Goal: Check status: Check status

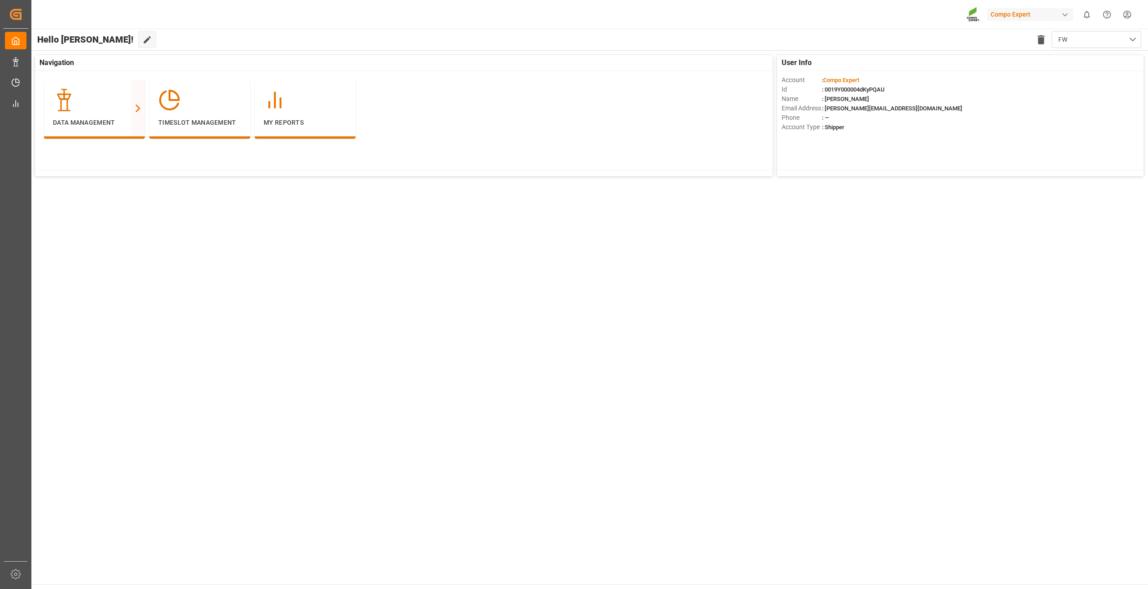
click at [1130, 15] on html "Created by potrace 1.15, written by [PERSON_NAME] [DATE]-[DATE] Created by potr…" at bounding box center [574, 294] width 1148 height 589
click at [984, 85] on div "User and Roles" at bounding box center [975, 85] width 45 height 13
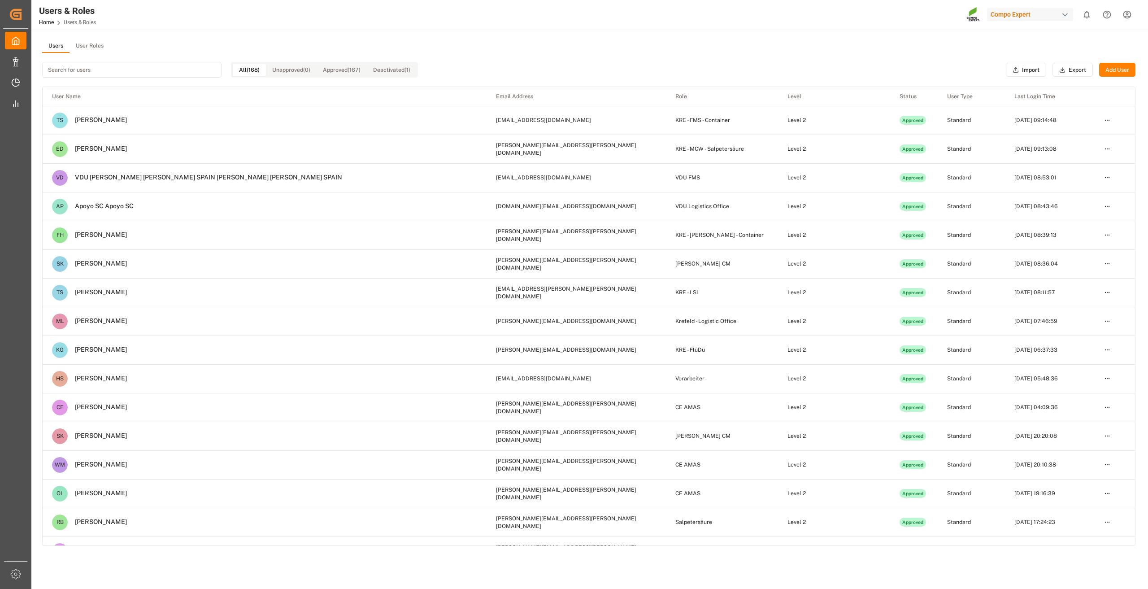
click at [96, 47] on button "User Roles" at bounding box center [90, 45] width 40 height 13
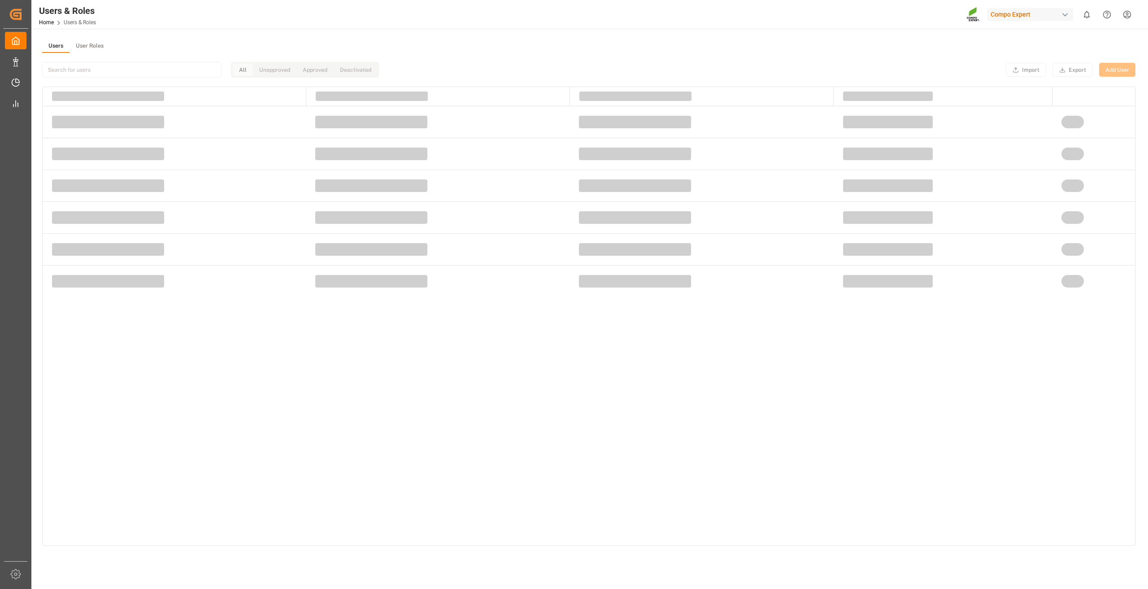
click at [61, 47] on button "Users" at bounding box center [55, 45] width 27 height 13
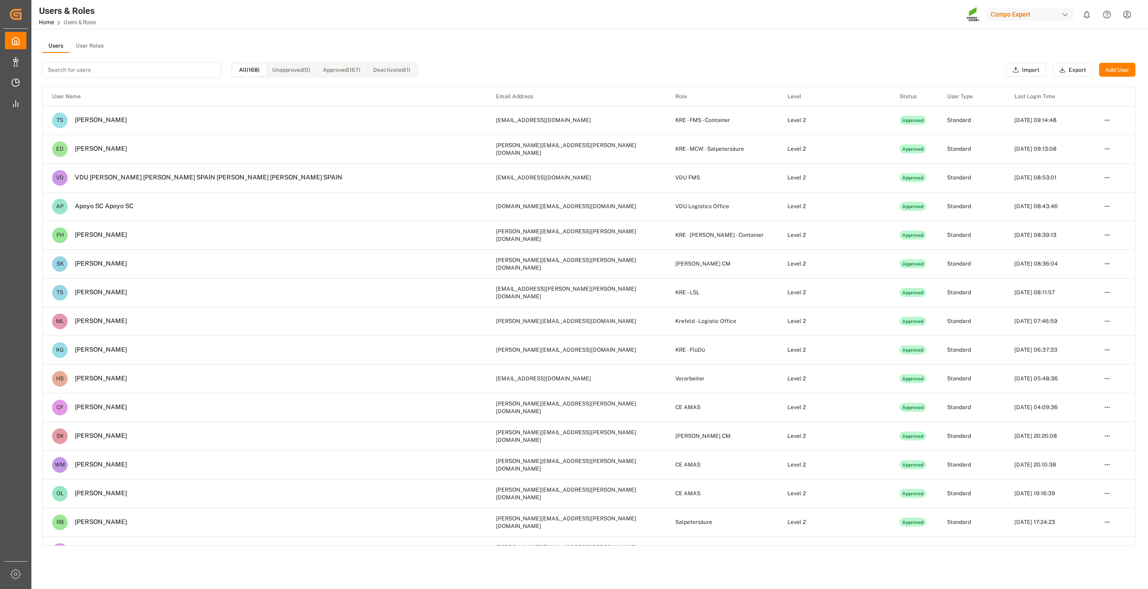
click at [92, 68] on input at bounding box center [131, 70] width 179 height 16
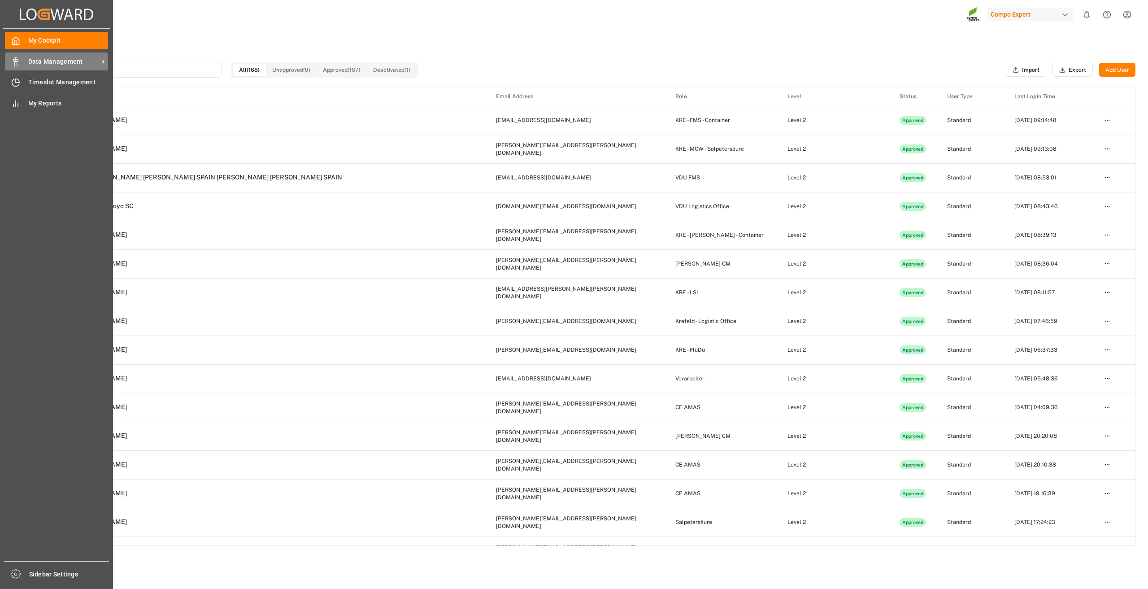
click at [61, 63] on span "Data Management" at bounding box center [63, 61] width 71 height 9
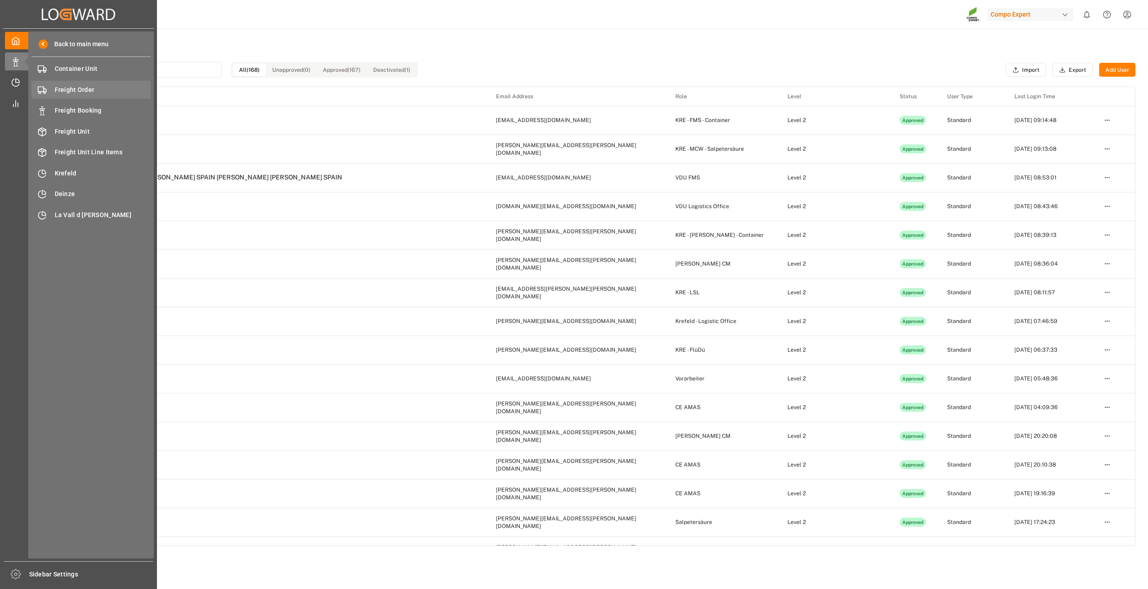
click at [98, 82] on div "Freight Order Freight Order" at bounding box center [90, 89] width 119 height 17
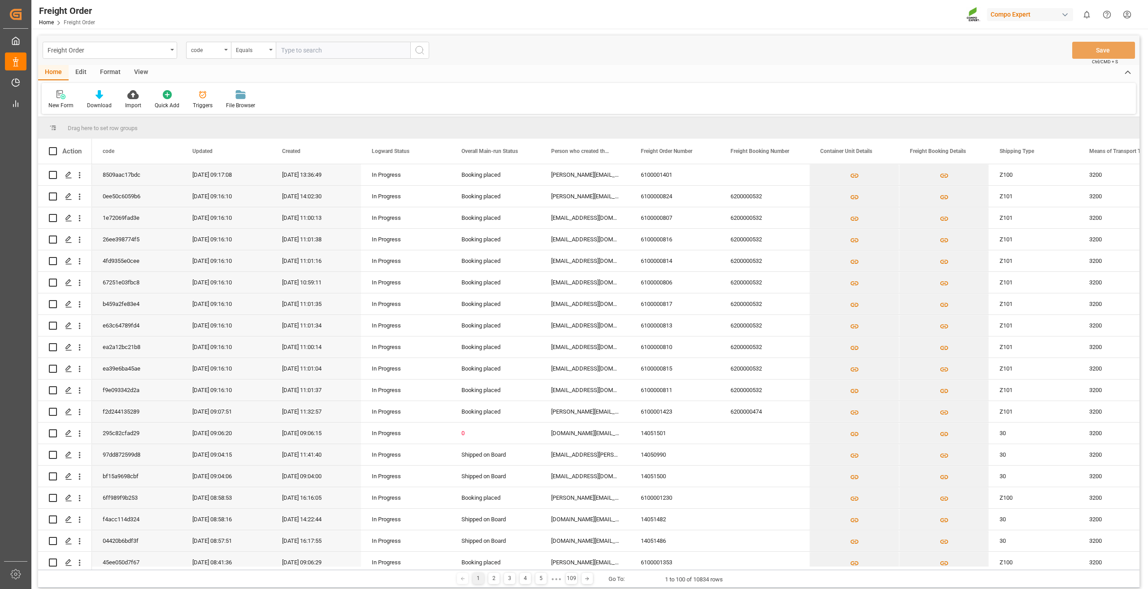
click at [1132, 10] on html "Created by potrace 1.15, written by [PERSON_NAME] [DATE]-[DATE] Created by potr…" at bounding box center [574, 294] width 1148 height 589
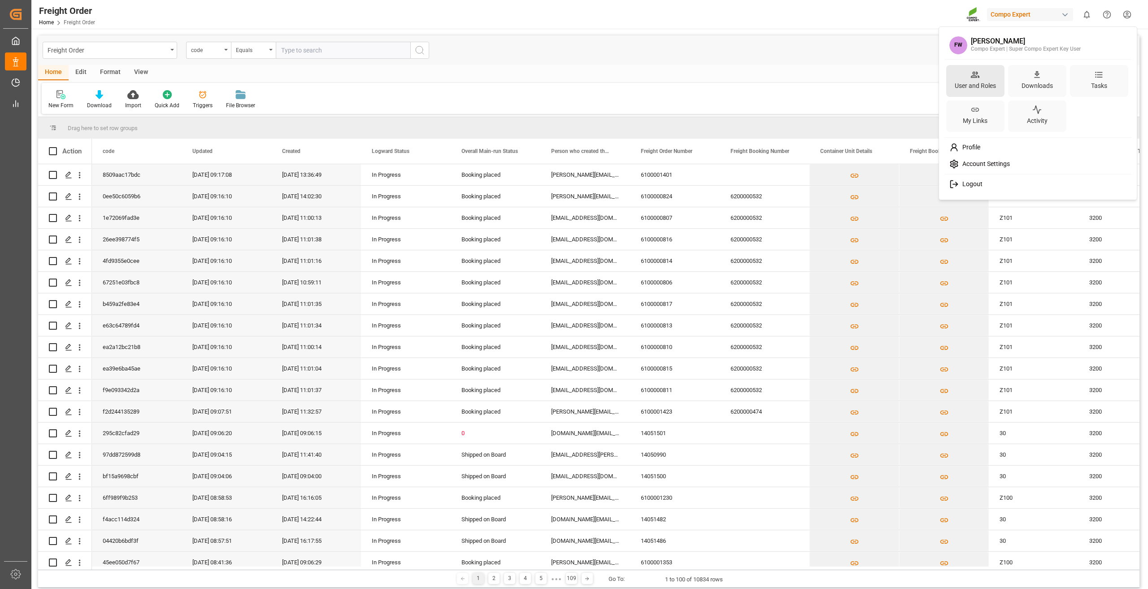
click at [983, 74] on div "User and Roles" at bounding box center [975, 81] width 58 height 32
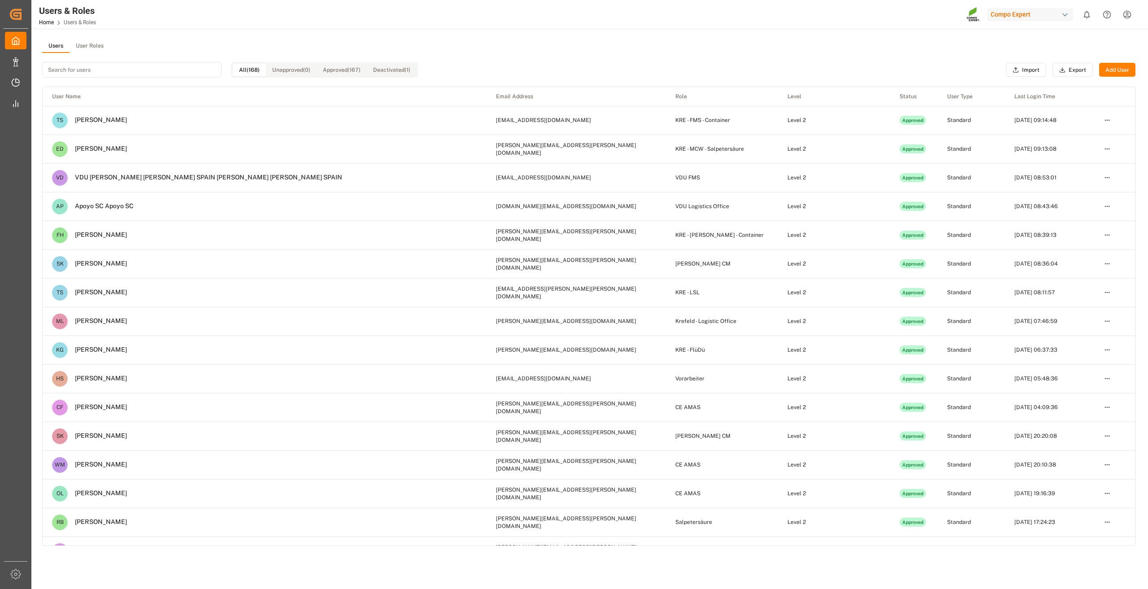
click at [105, 72] on input at bounding box center [131, 70] width 179 height 16
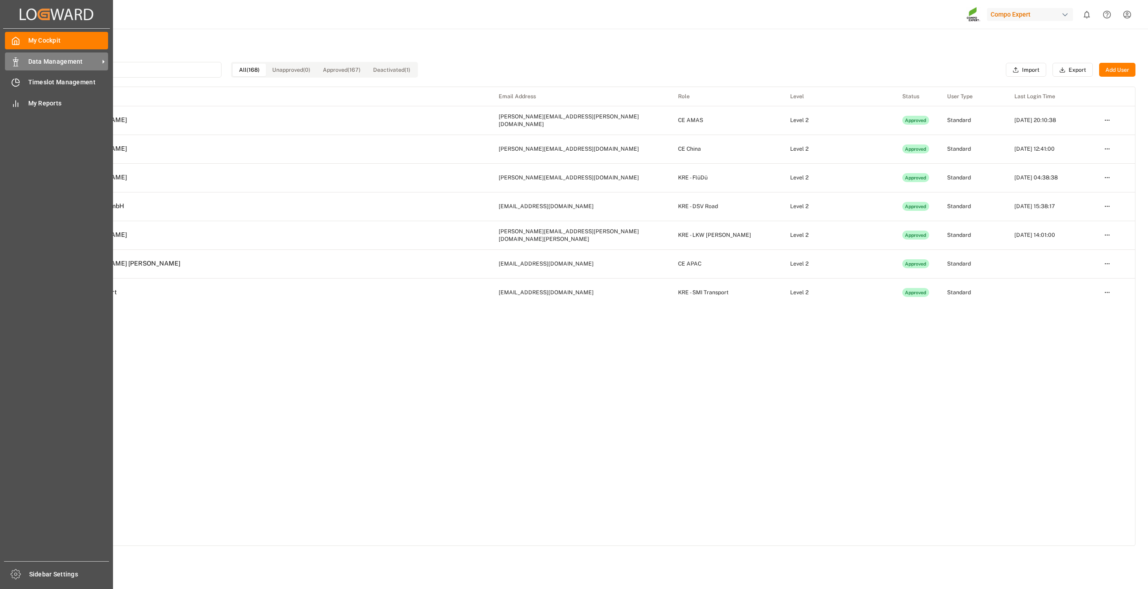
type input "We"
click at [51, 66] on span "Data Management" at bounding box center [63, 61] width 71 height 9
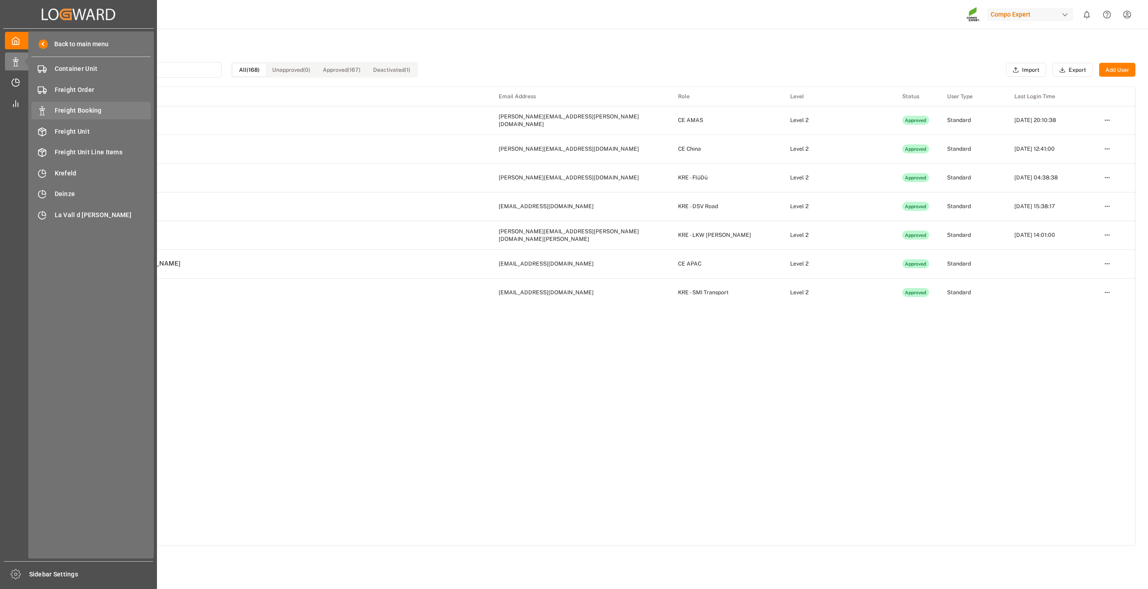
click at [79, 109] on span "Freight Booking" at bounding box center [103, 110] width 96 height 9
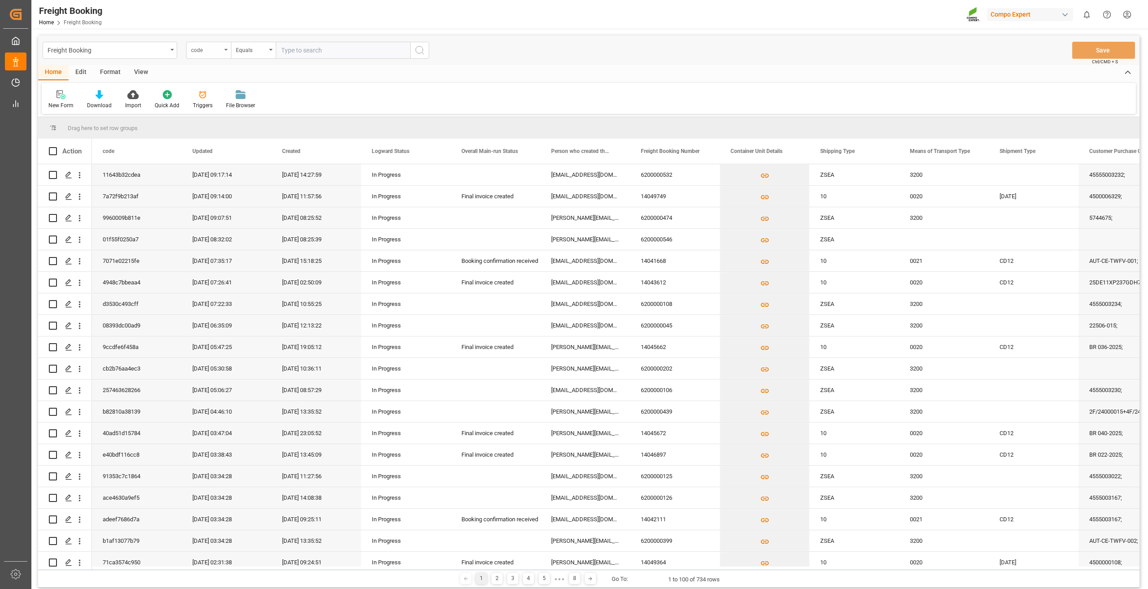
click at [213, 49] on div "code" at bounding box center [206, 49] width 30 height 10
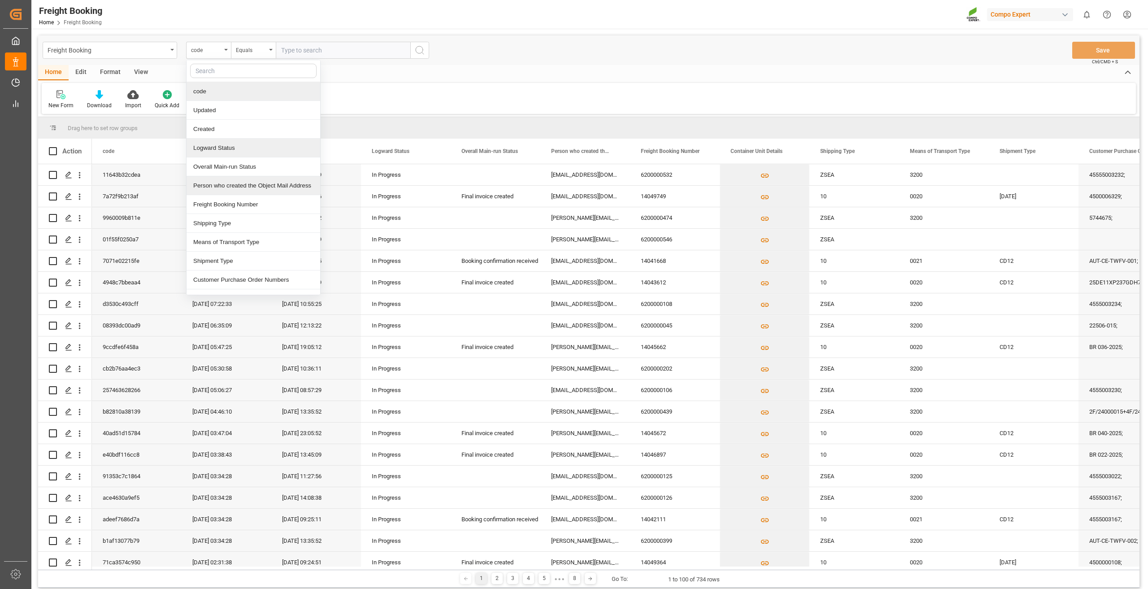
scroll to position [45, 0]
click at [532, 252] on div "Booking confirmation received" at bounding box center [496, 260] width 90 height 21
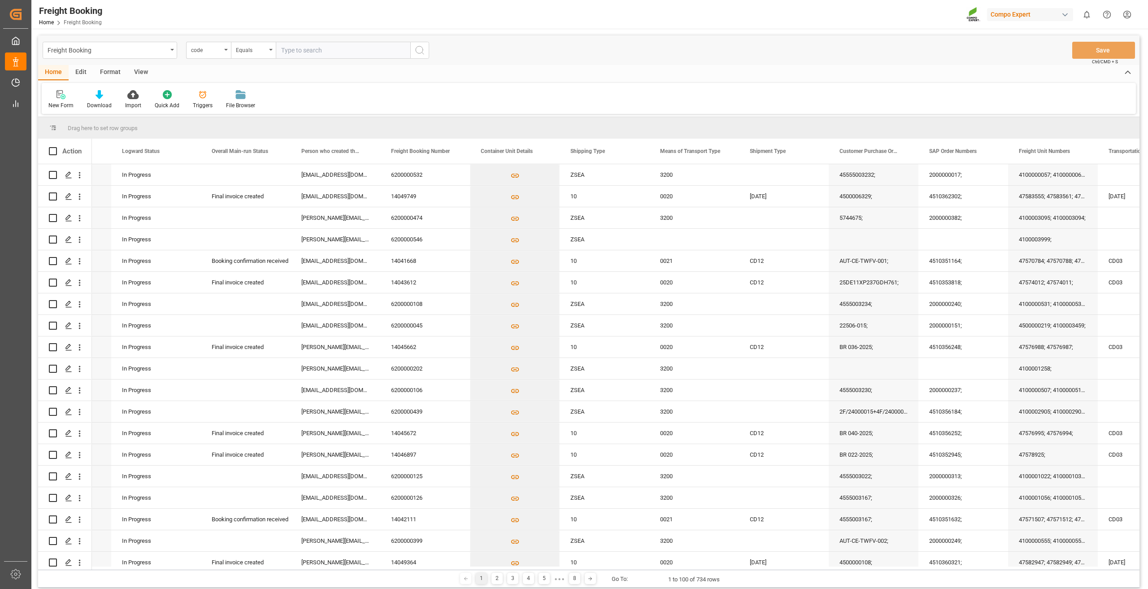
scroll to position [0, 0]
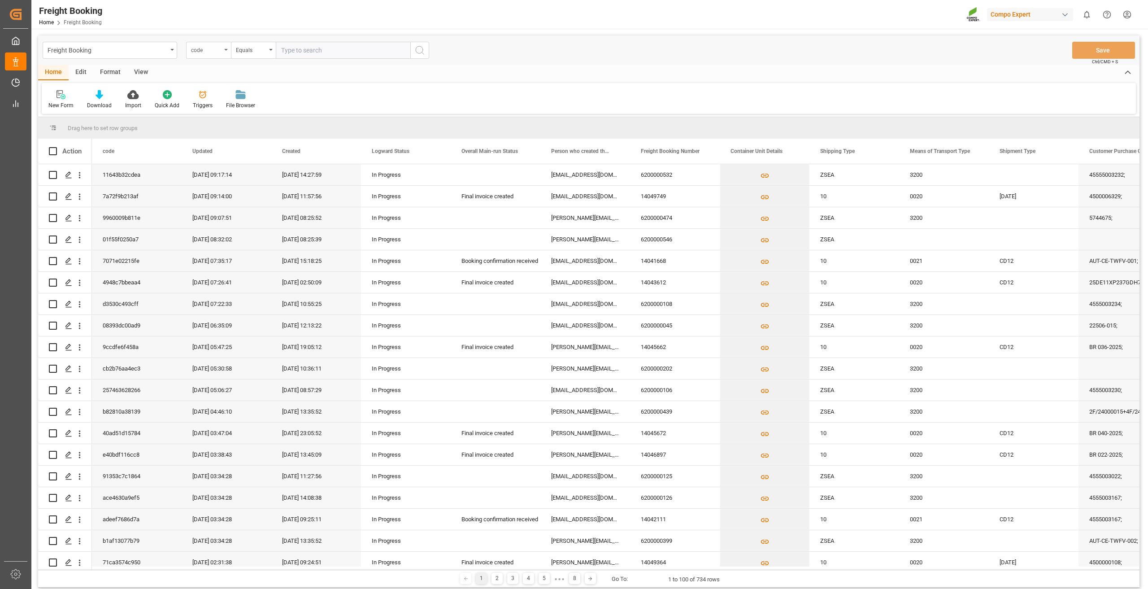
click at [214, 51] on div "code" at bounding box center [206, 49] width 30 height 10
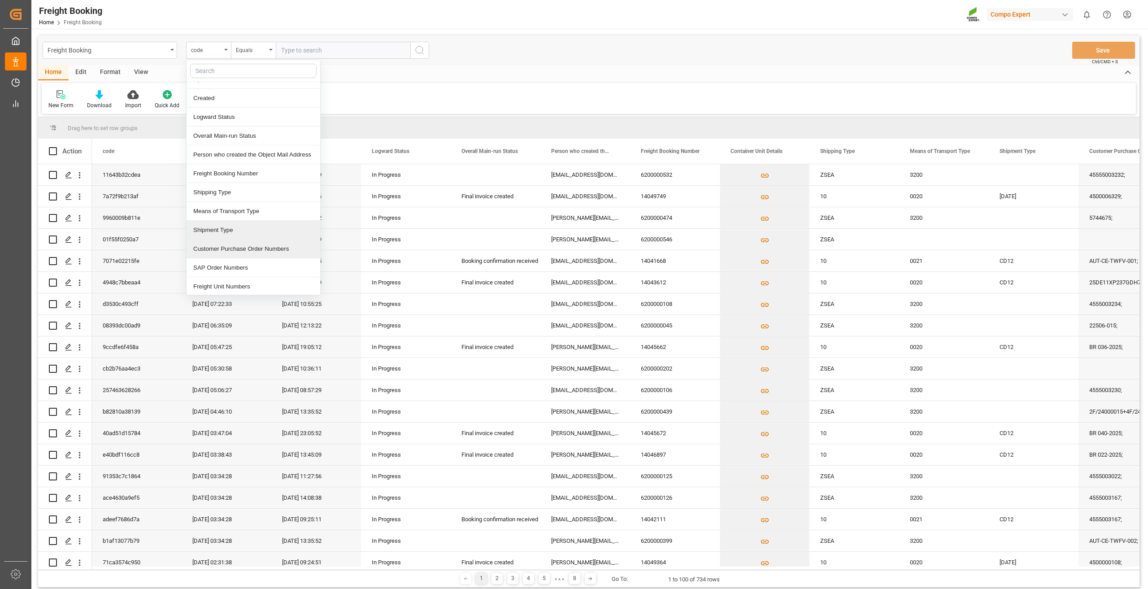
scroll to position [45, 0]
click at [212, 255] on div "SAP Order Numbers" at bounding box center [254, 253] width 134 height 19
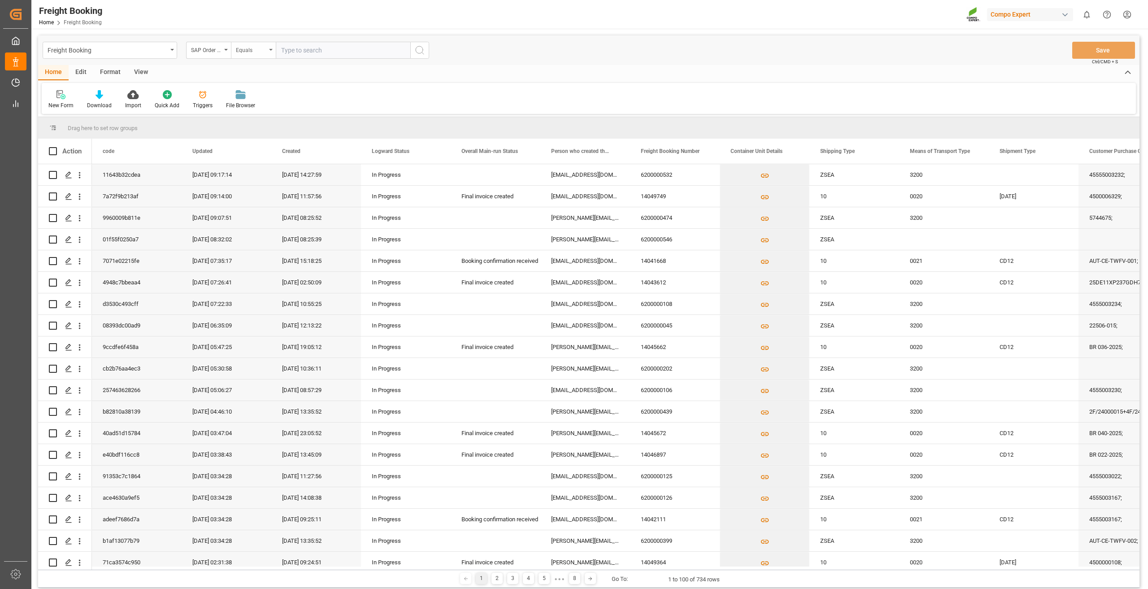
click at [257, 49] on div "Equals" at bounding box center [251, 49] width 30 height 10
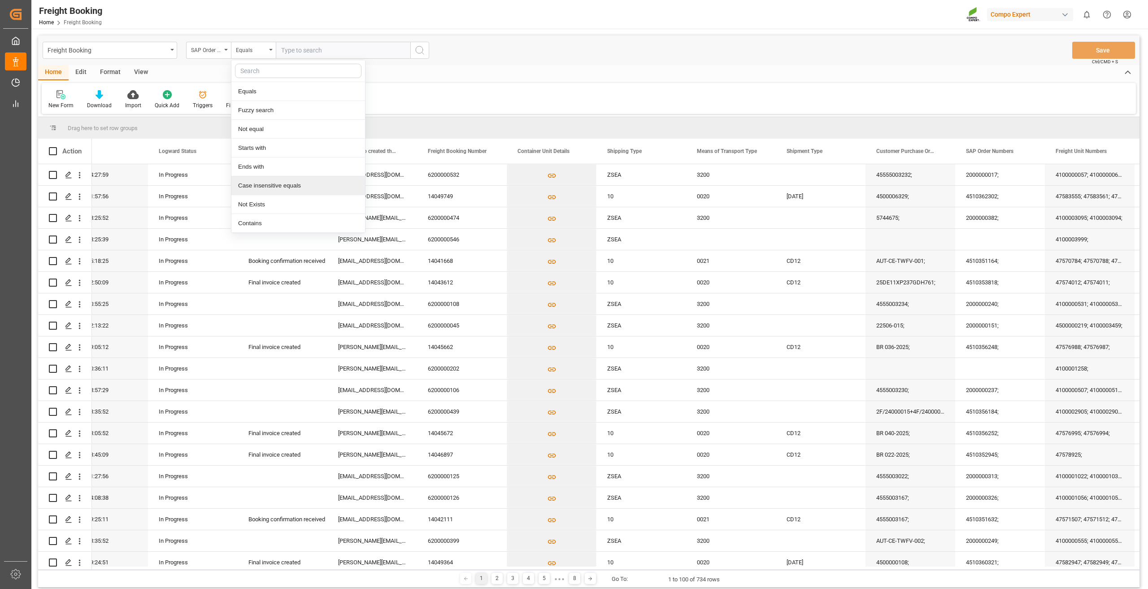
scroll to position [0, 495]
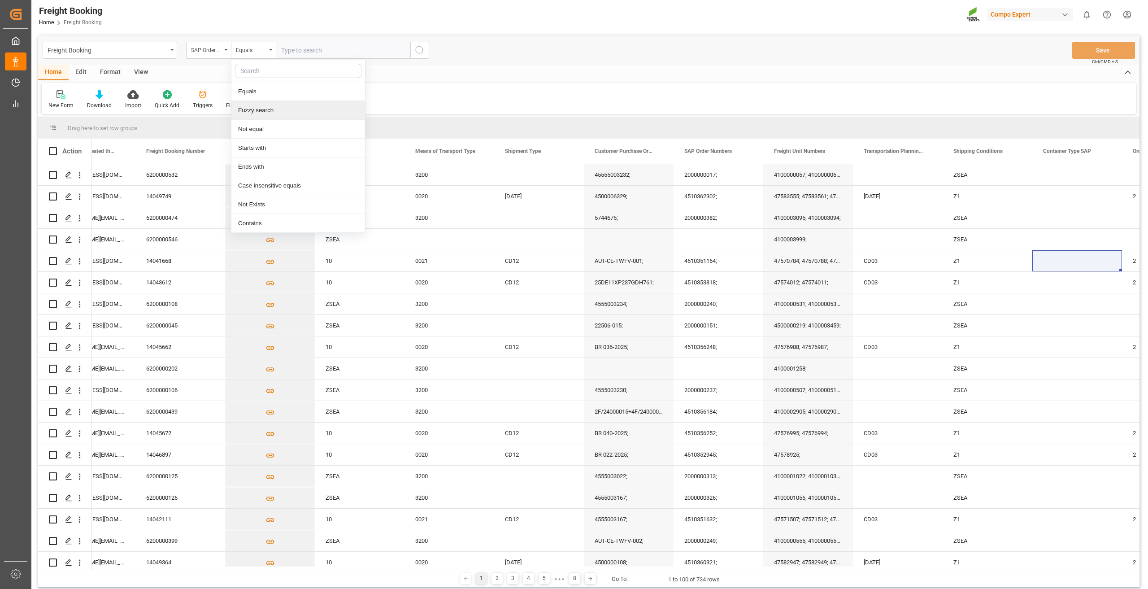
click at [265, 111] on div "Fuzzy search" at bounding box center [298, 110] width 134 height 19
type input "2"
type input "2000000240"
click at [422, 47] on icon "search button" at bounding box center [419, 50] width 11 height 11
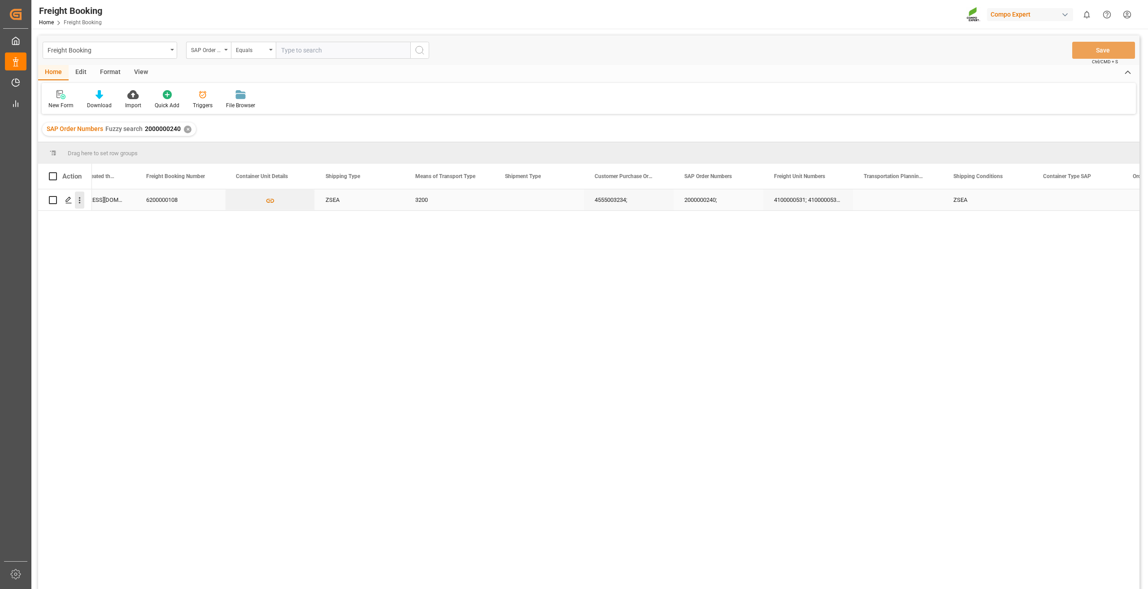
click at [80, 202] on icon "open menu" at bounding box center [80, 200] width 2 height 6
click at [106, 217] on span "Open in new tab" at bounding box center [139, 218] width 82 height 9
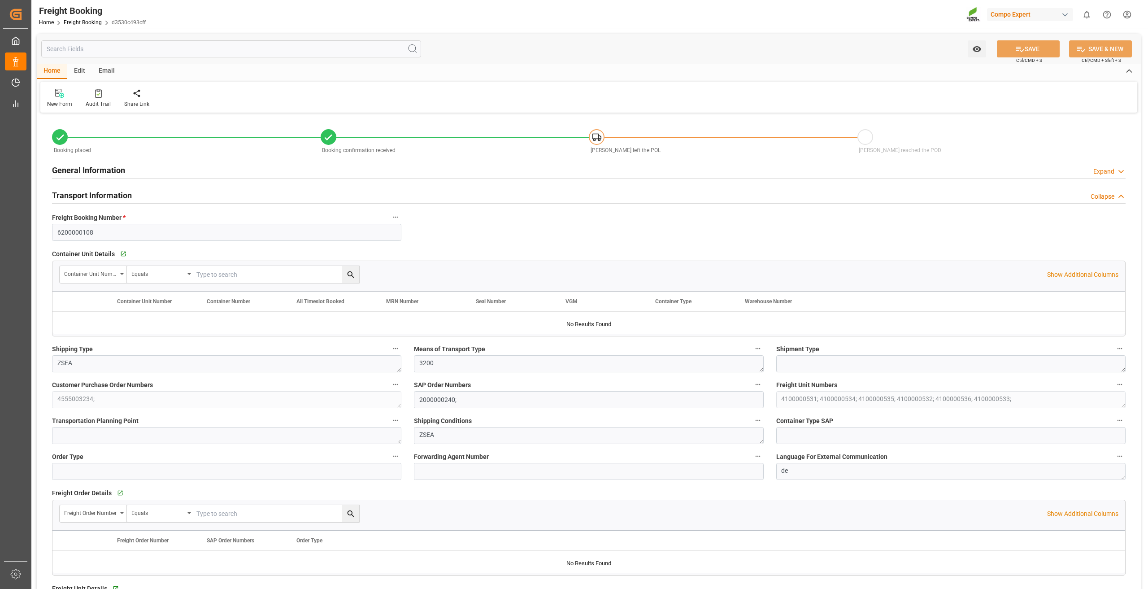
type input "[PERSON_NAME]"
type input "[PERSON_NAME] Marine Transport Corp."
type input "9773210"
type input "NLRTM"
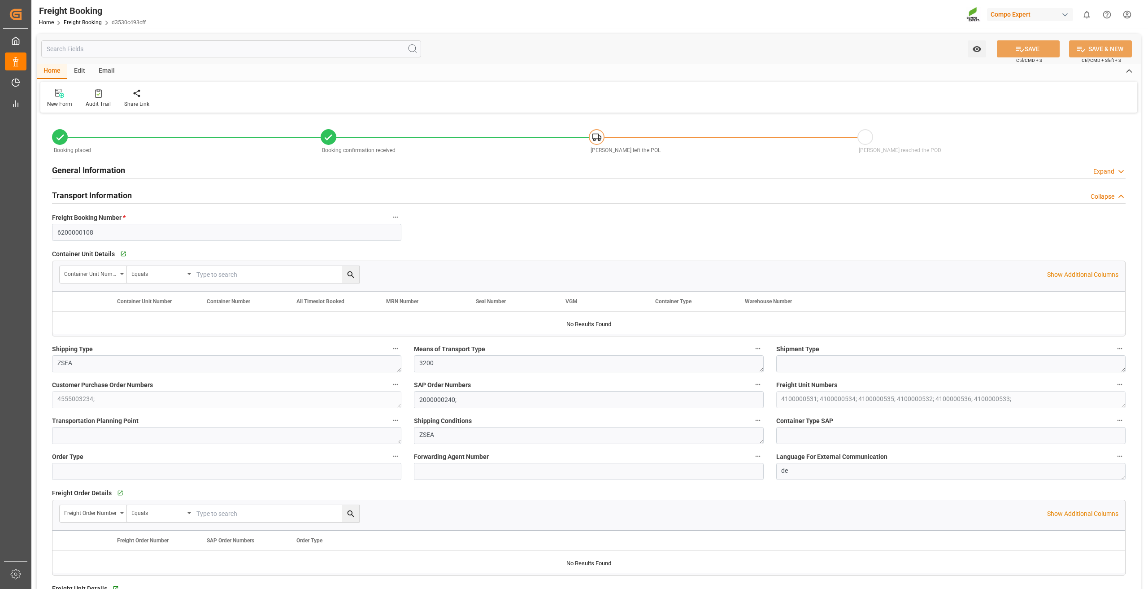
type input "VNVTG"
type input "0"
type input "291500"
type input "25.08.2025 01:00"
type input "03.09.2025 01:00"
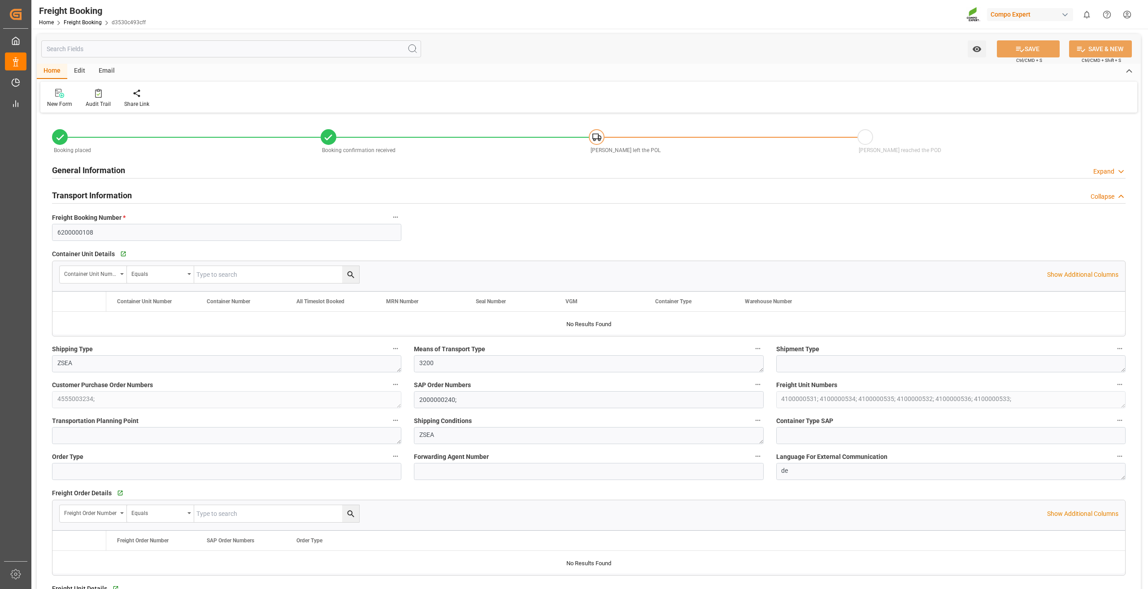
type input "01.11.2025 01:00"
type input "04.09.2025 07:00"
type input "13.11.2025 12:30"
type input "13.08.2025 10:55"
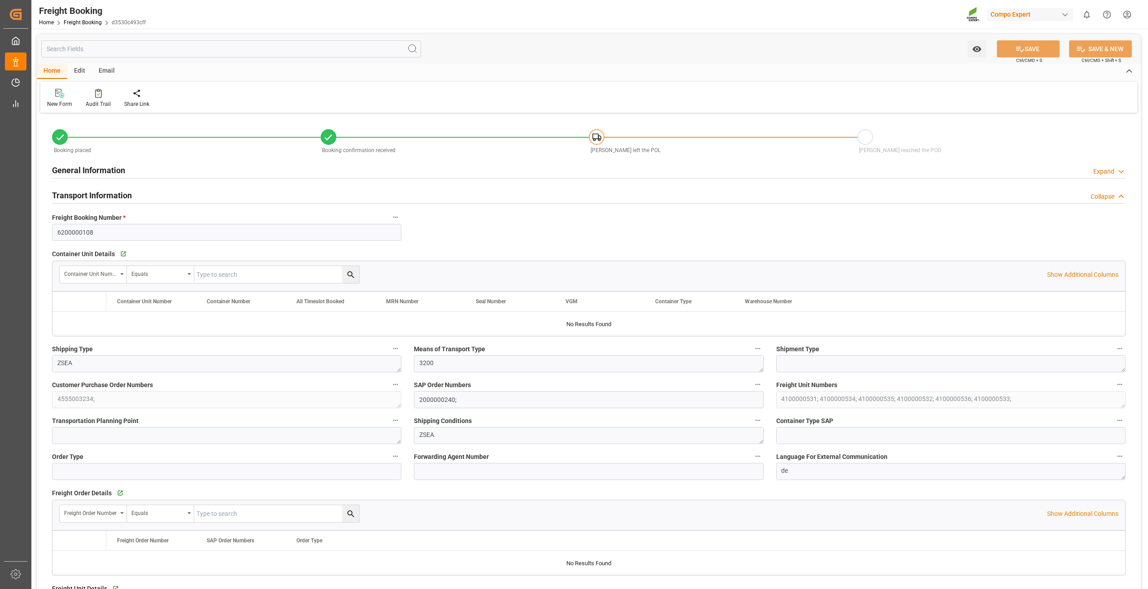
type input "13.08.2025 10:55"
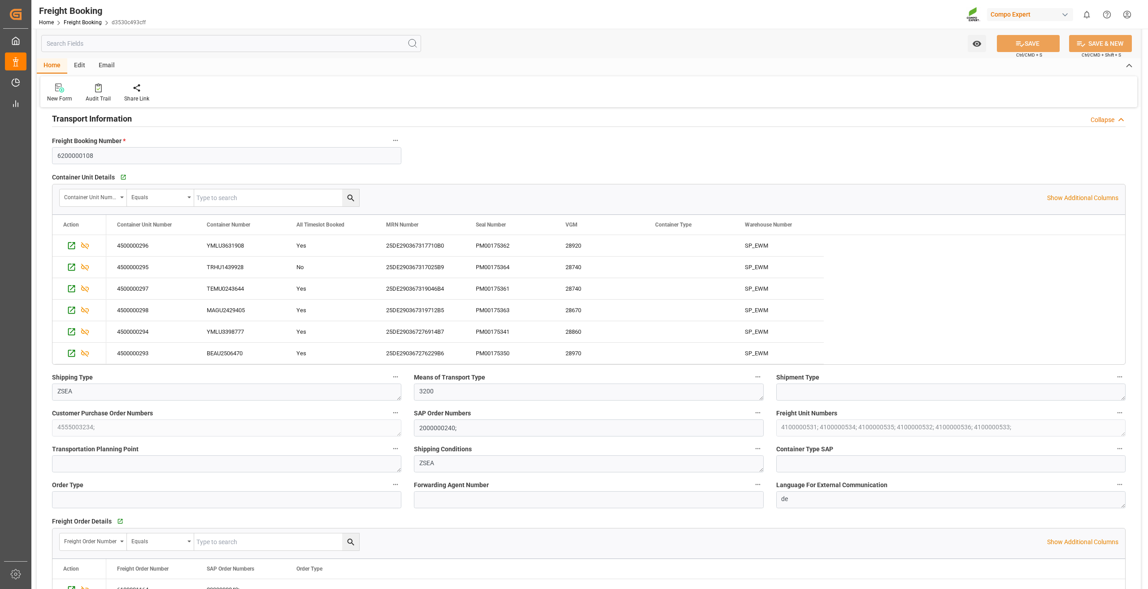
scroll to position [90, 0]
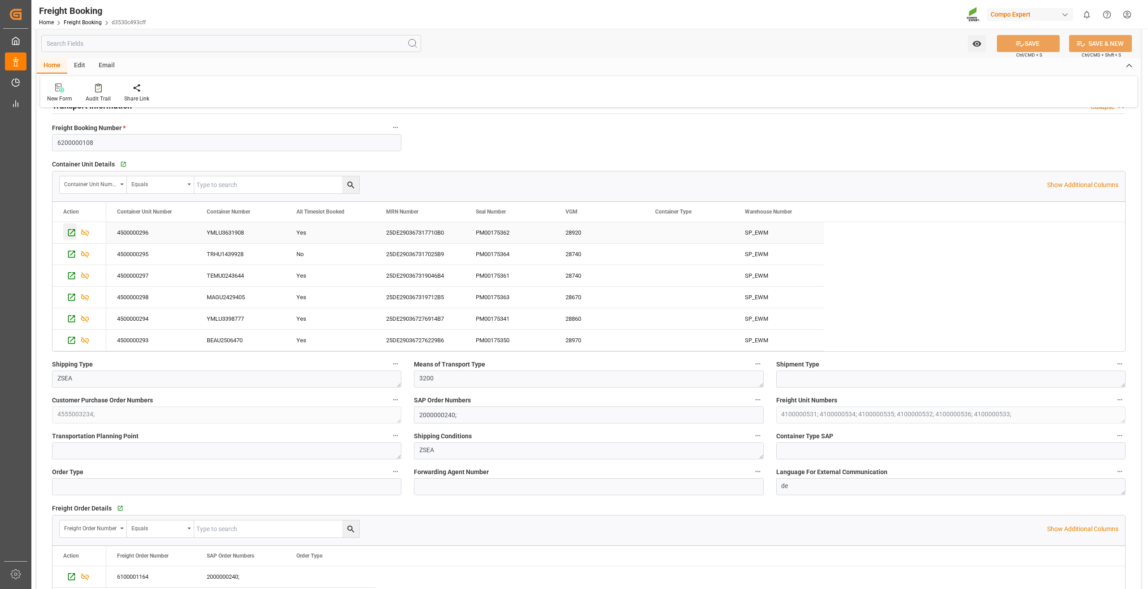
click at [70, 233] on icon "Press SPACE to select this row." at bounding box center [71, 232] width 9 height 9
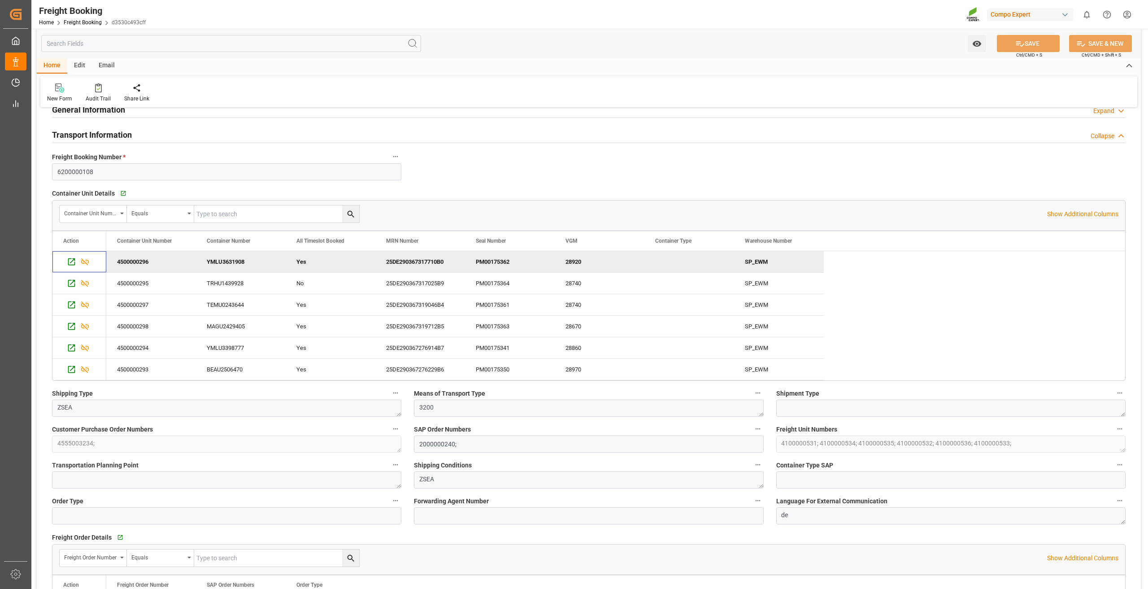
scroll to position [45, 0]
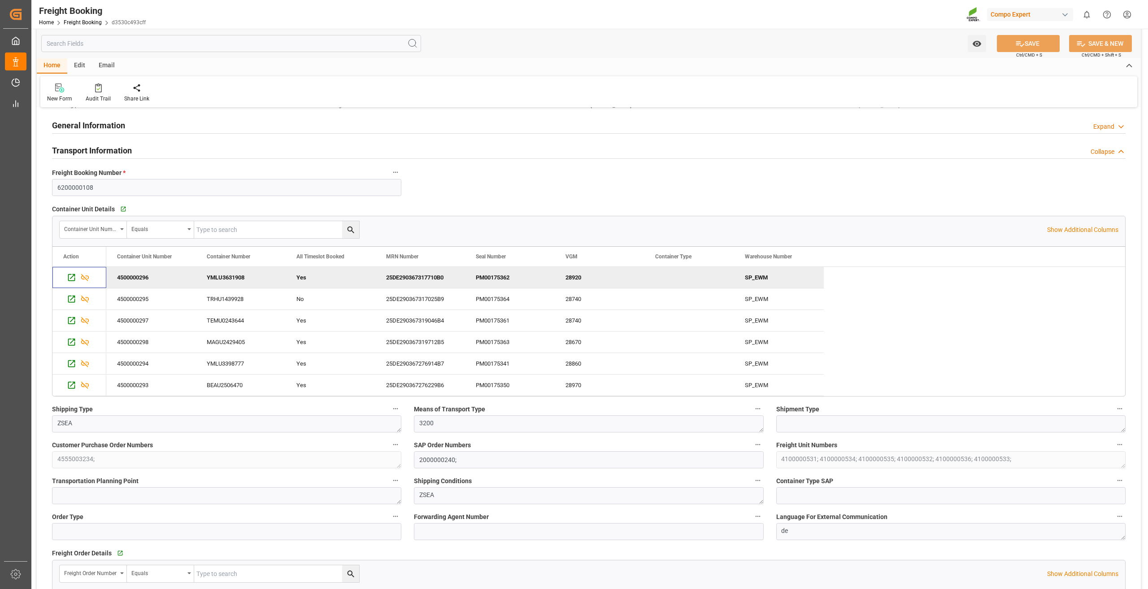
click at [1129, 12] on html "Created by potrace 1.15, written by Peter Selinger 2001-2017 Created by potrace…" at bounding box center [574, 294] width 1148 height 589
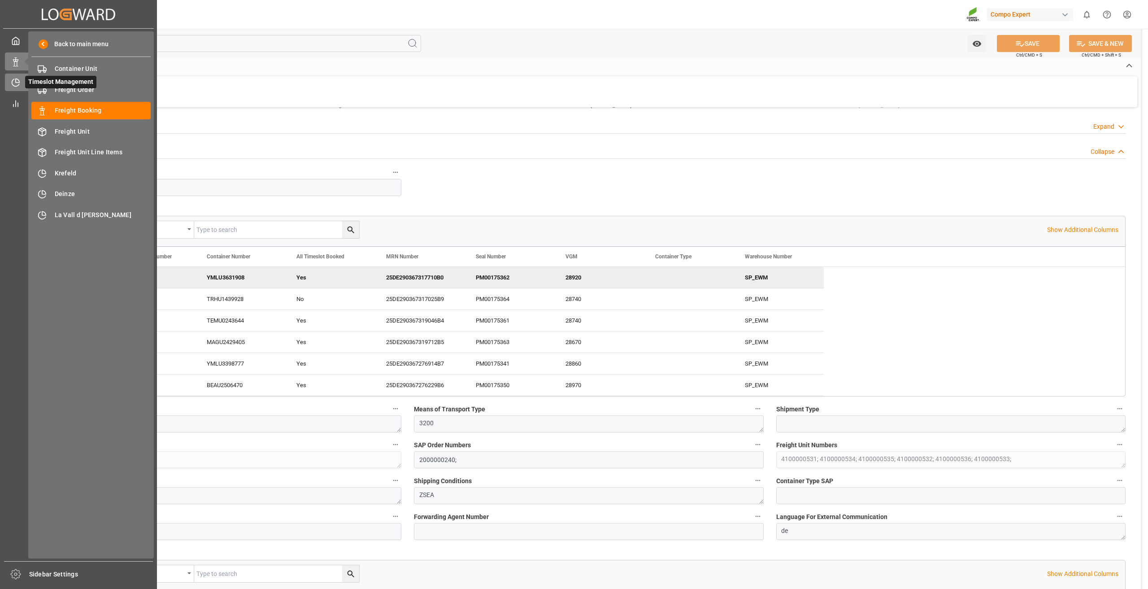
click at [24, 82] on div "Timeslot Management Timeslot Management" at bounding box center [78, 82] width 147 height 17
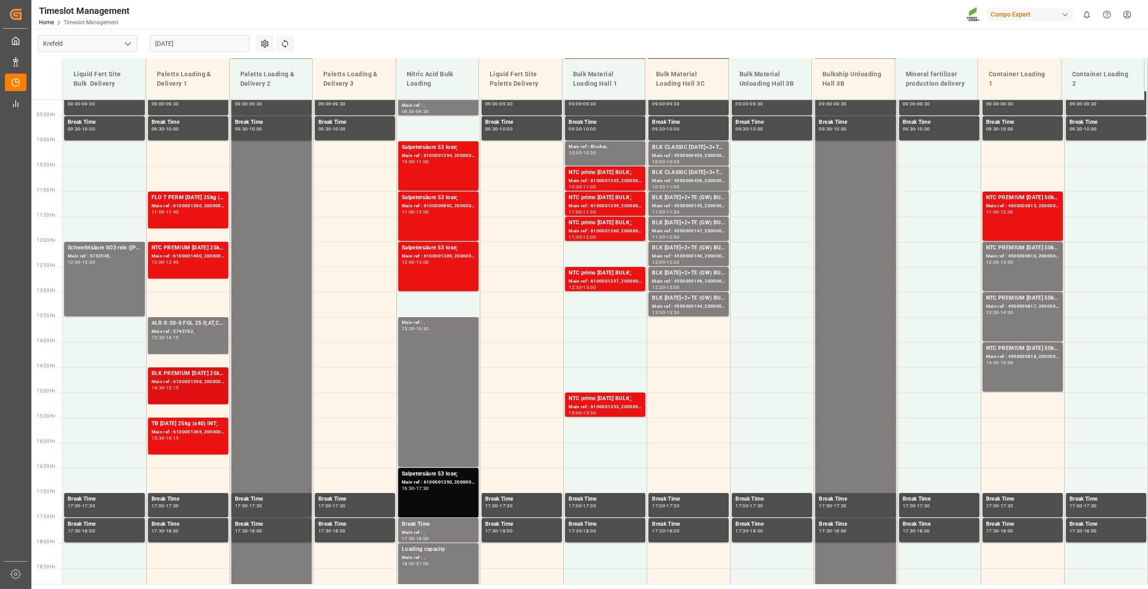
scroll to position [453, 0]
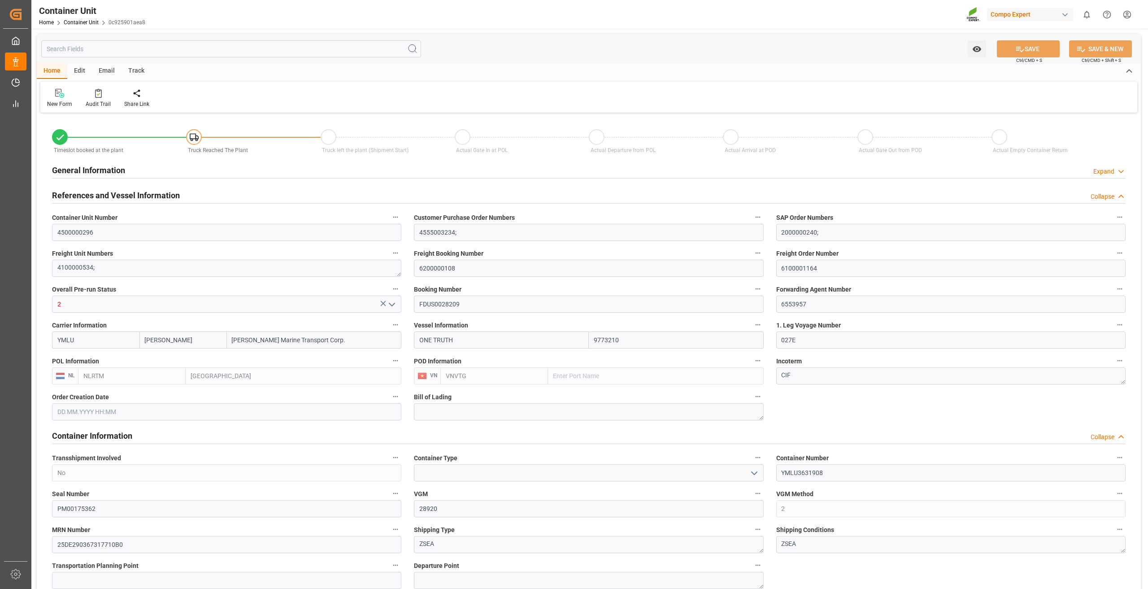
type input "Yang Ming"
type input "Yang Ming Marine Transport Corp."
type input "9773210"
type input "NLRTM"
type input "VNVTG"
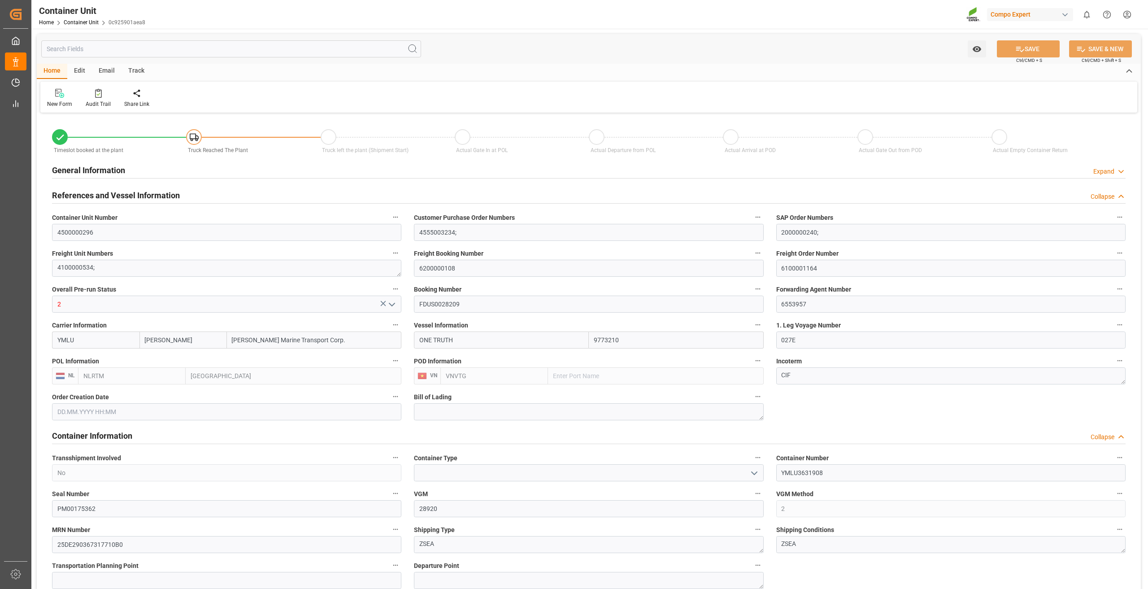
type input "28920"
type input "0"
type input "53000"
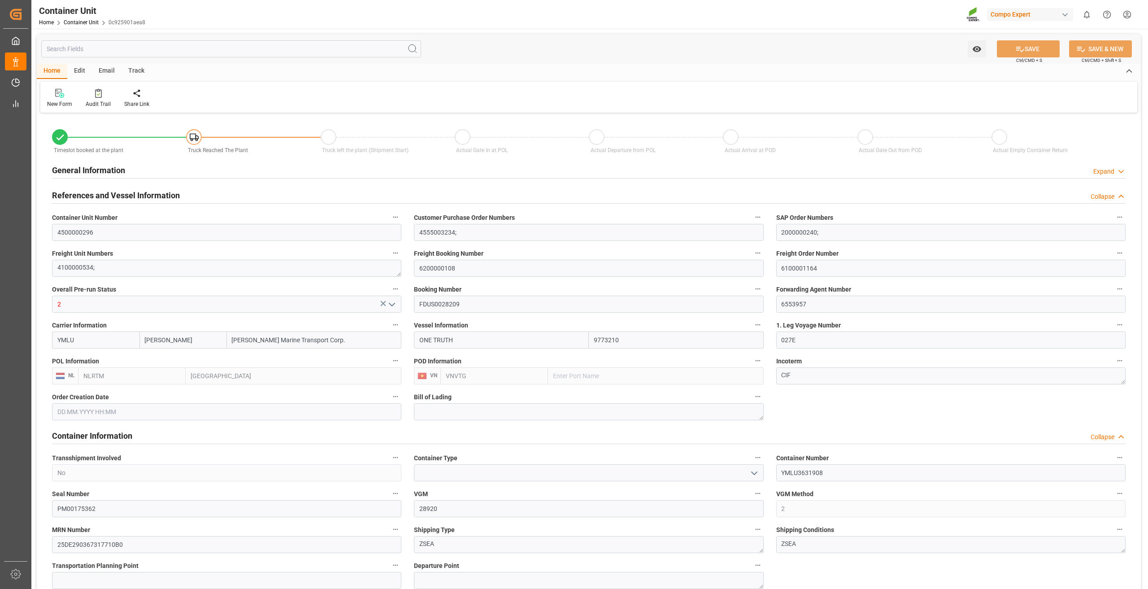
type input "NLRTM"
type input "VNVUT"
type input "25.08.2025"
type input "04.09.2025 07:00"
type input "03.09.2025 16:00"
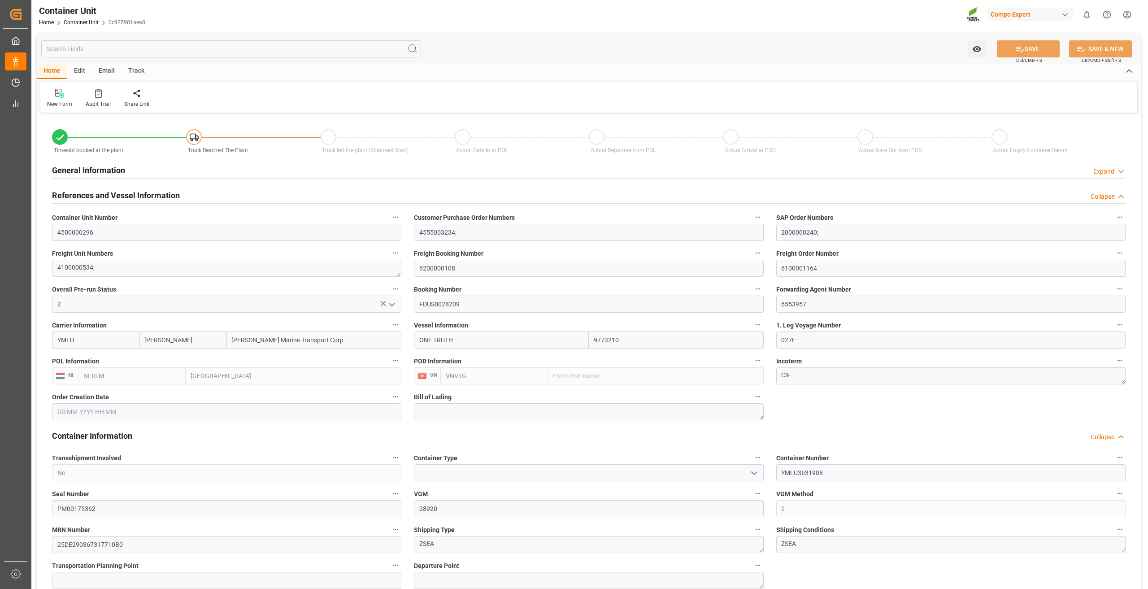
type input "13.11.2025 12:30"
type input "11.11.2025 00:00"
click at [136, 75] on div "Track" at bounding box center [137, 71] width 30 height 15
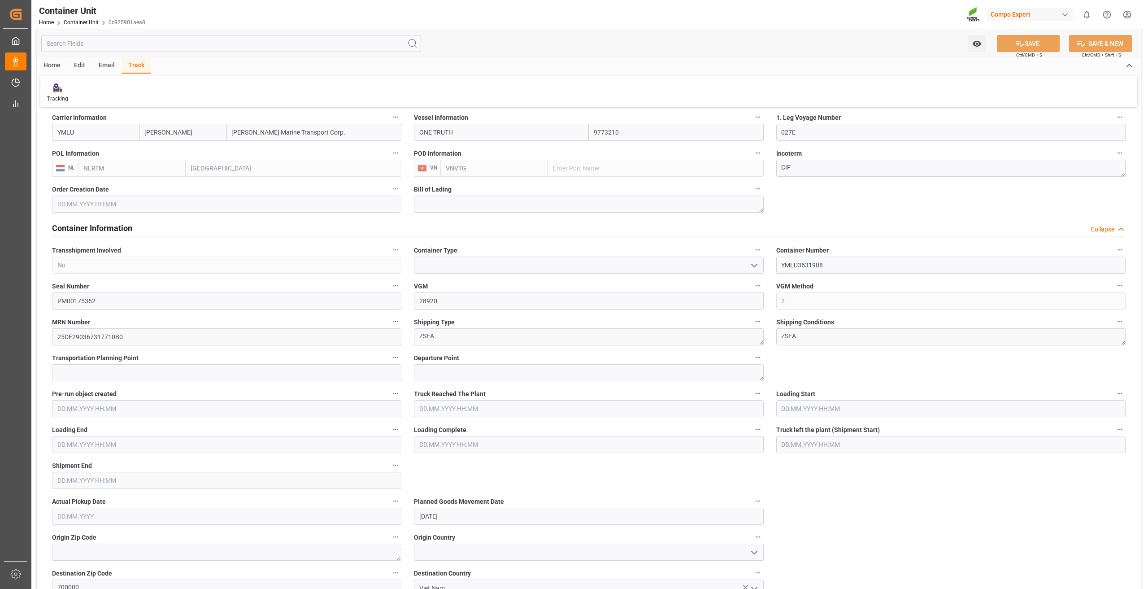
scroll to position [90, 0]
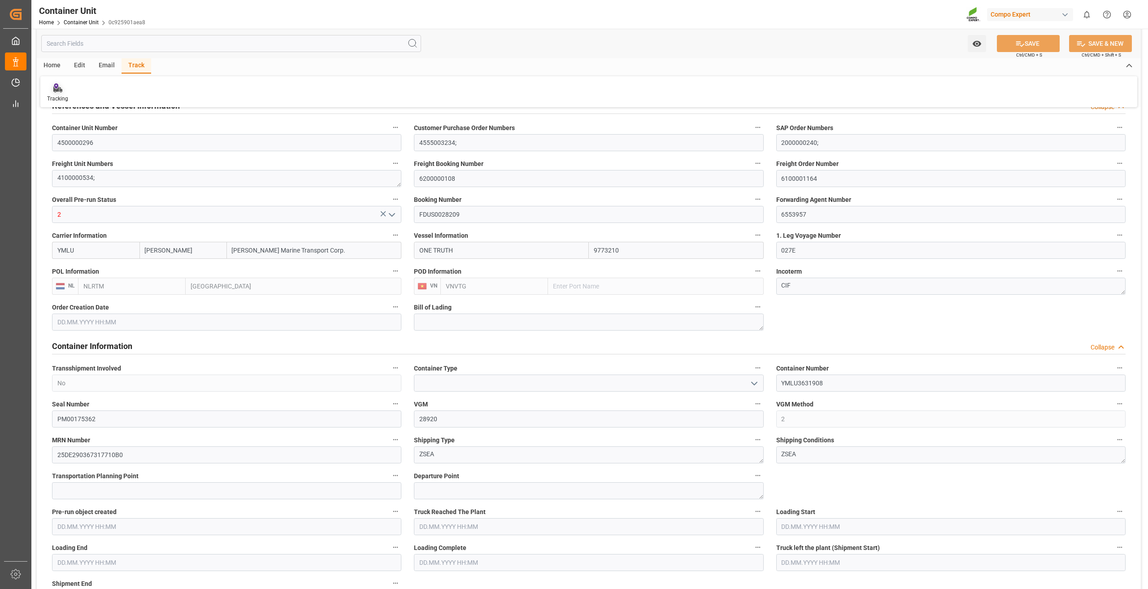
click at [57, 94] on div "Tracking" at bounding box center [57, 93] width 35 height 20
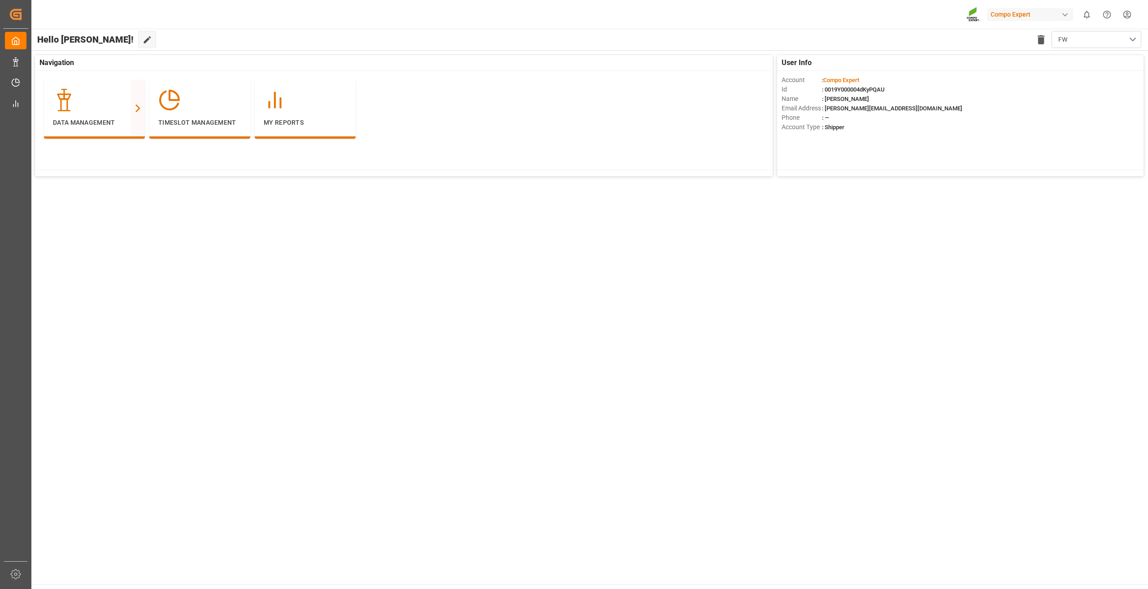
click at [1123, 17] on html "Created by potrace 1.15, written by [PERSON_NAME] [DATE]-[DATE] Created by potr…" at bounding box center [574, 294] width 1148 height 589
click at [990, 78] on div "User and Roles" at bounding box center [975, 81] width 58 height 32
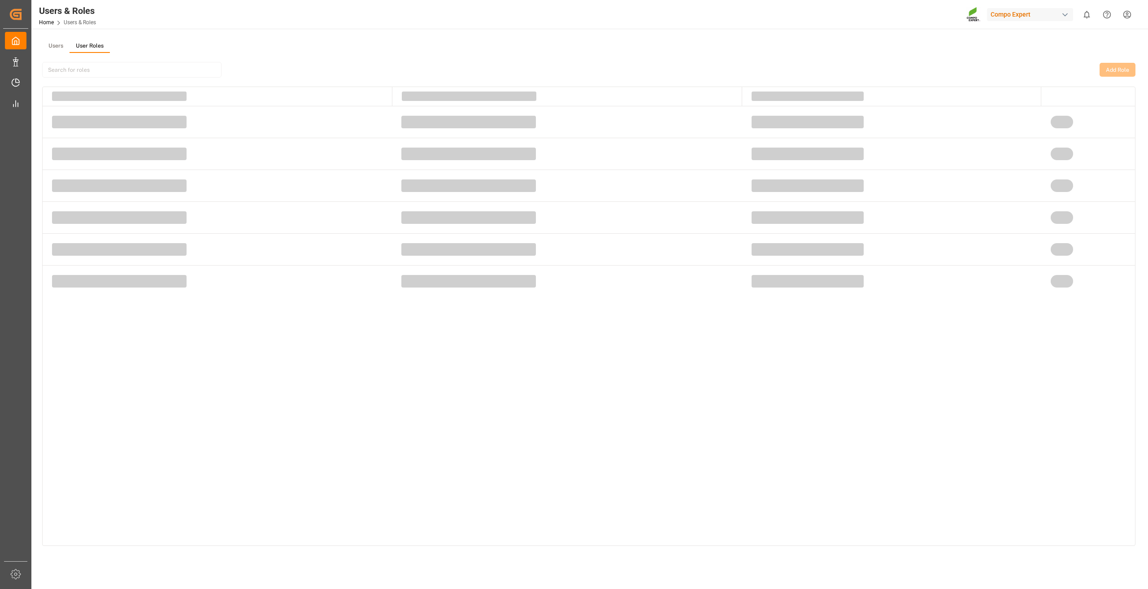
click at [90, 45] on button "User Roles" at bounding box center [90, 45] width 40 height 13
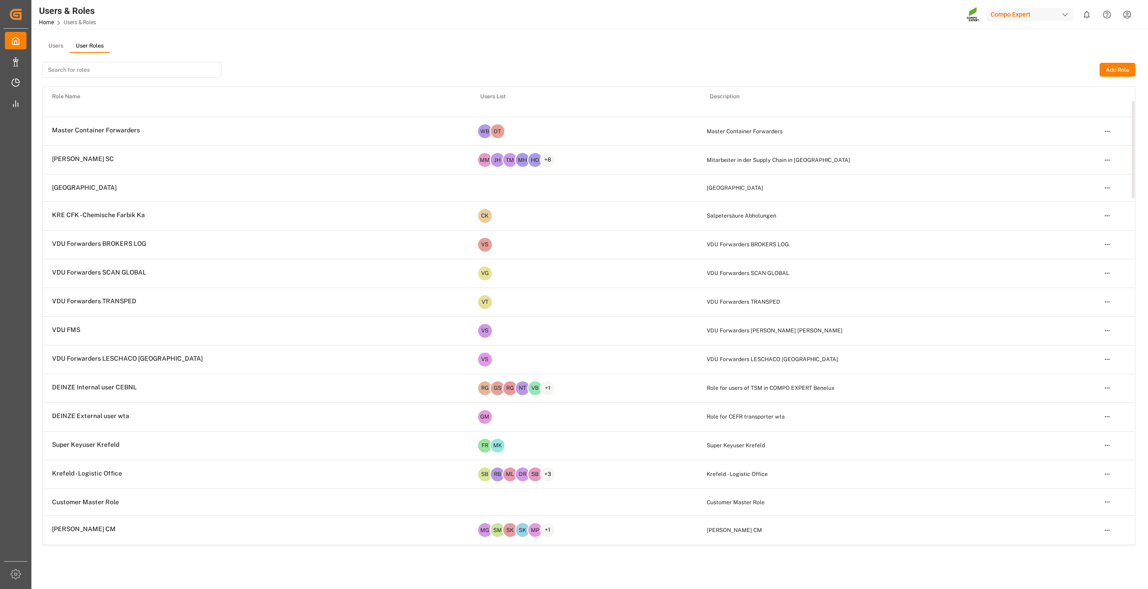
scroll to position [90, 0]
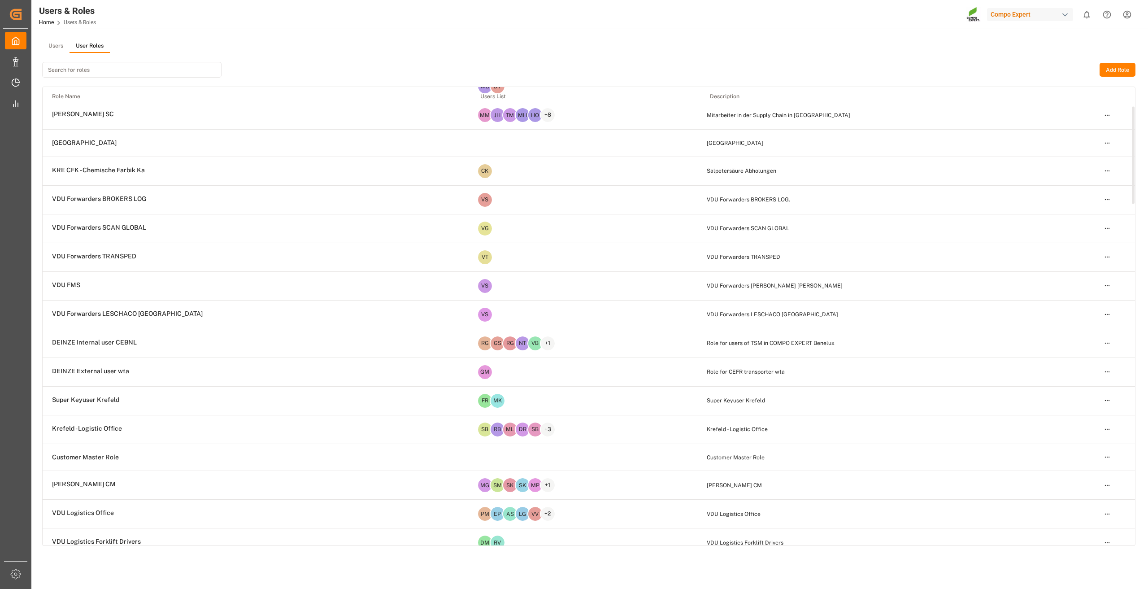
click at [1109, 485] on html "Created by potrace 1.15, written by Peter Selinger 2001-2017 Created by potrace…" at bounding box center [574, 294] width 1148 height 589
click at [1086, 501] on div "Edit" at bounding box center [1089, 502] width 46 height 13
